Goal: Find specific page/section: Find specific page/section

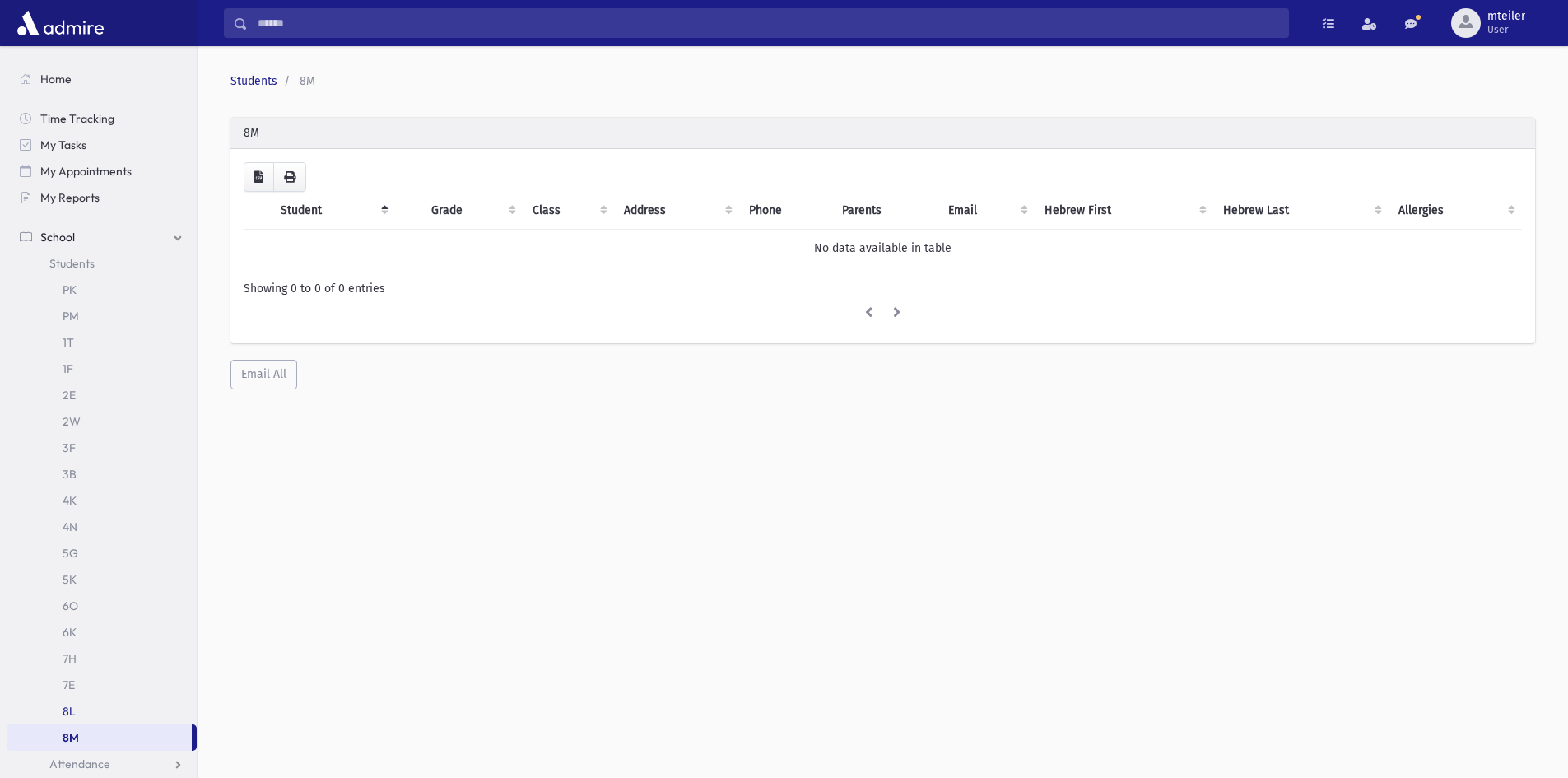
click at [57, 714] on link "8L" at bounding box center [101, 711] width 190 height 26
click at [76, 744] on link "8M" at bounding box center [101, 737] width 190 height 26
